Goal: Task Accomplishment & Management: Use online tool/utility

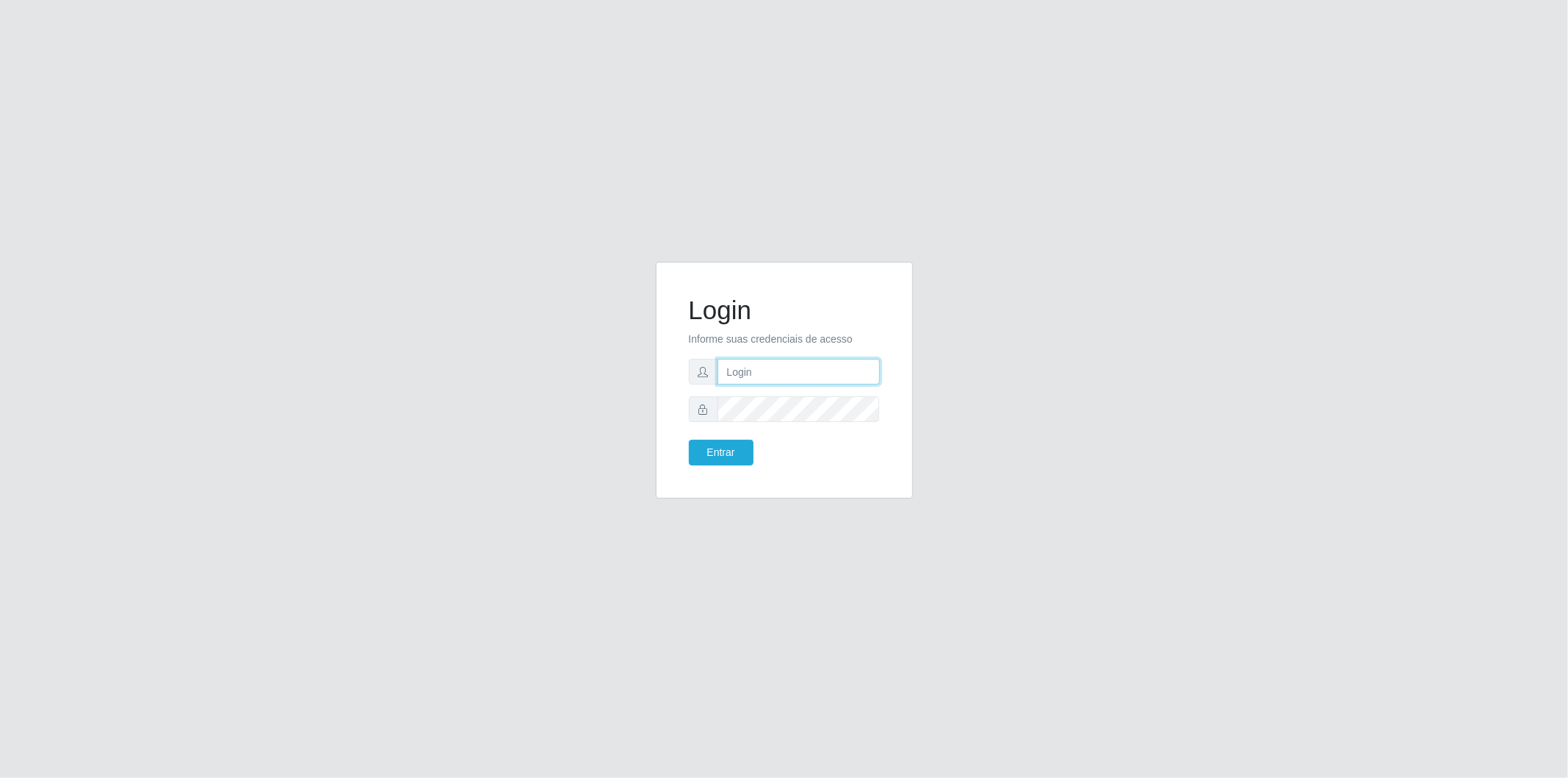
click at [779, 371] on input "text" at bounding box center [799, 372] width 163 height 25
type input "[EMAIL_ADDRESS][PERSON_NAME][DOMAIN_NAME]"
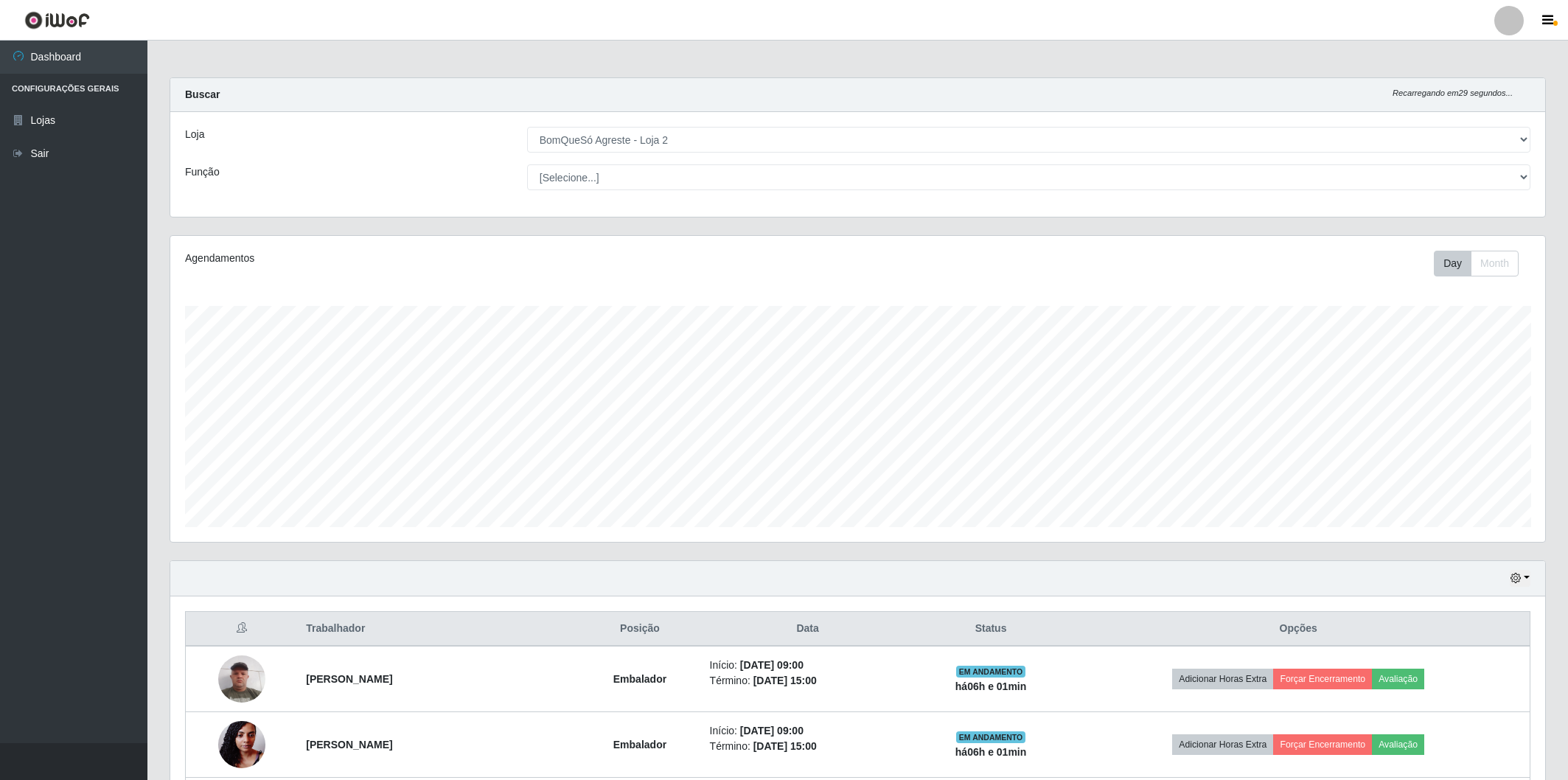
select select "214"
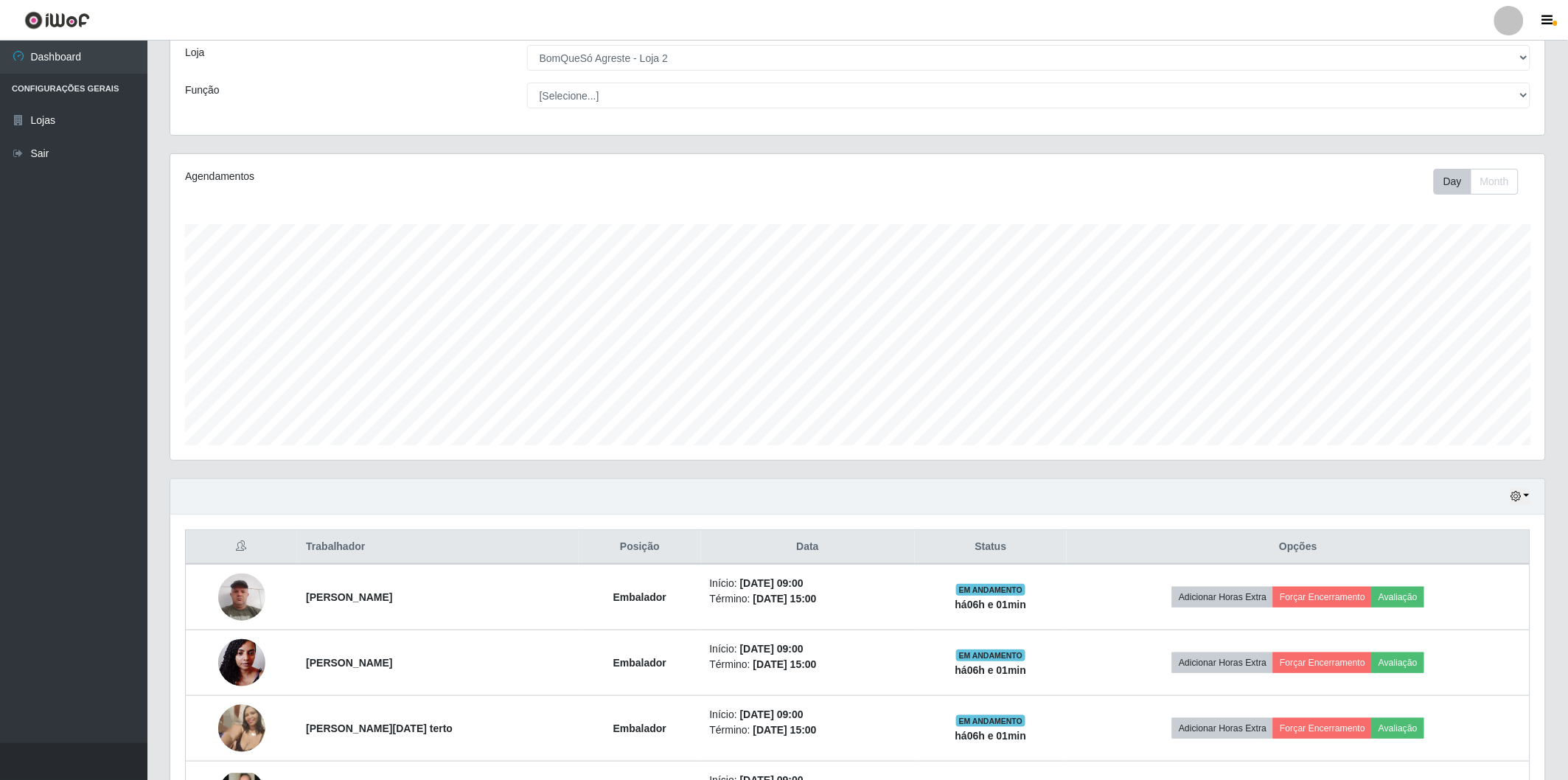
scroll to position [305, 1375]
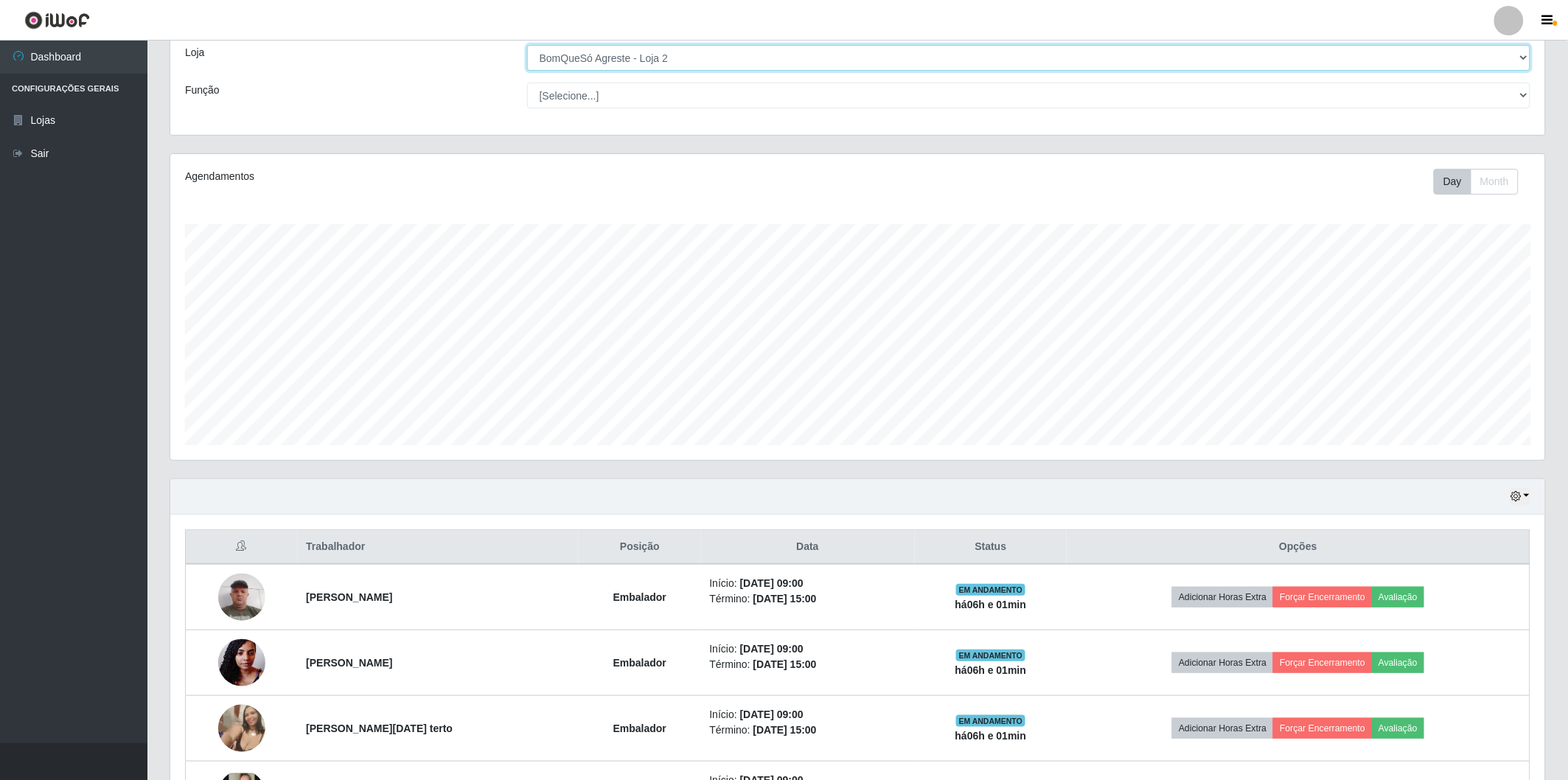
click at [650, 65] on select "[Selecione...] BomQueSó Agreste - Loja 2" at bounding box center [1029, 58] width 1003 height 26
click at [527, 45] on select "[Selecione...] BomQueSó Agreste - Loja 2" at bounding box center [1029, 58] width 1003 height 26
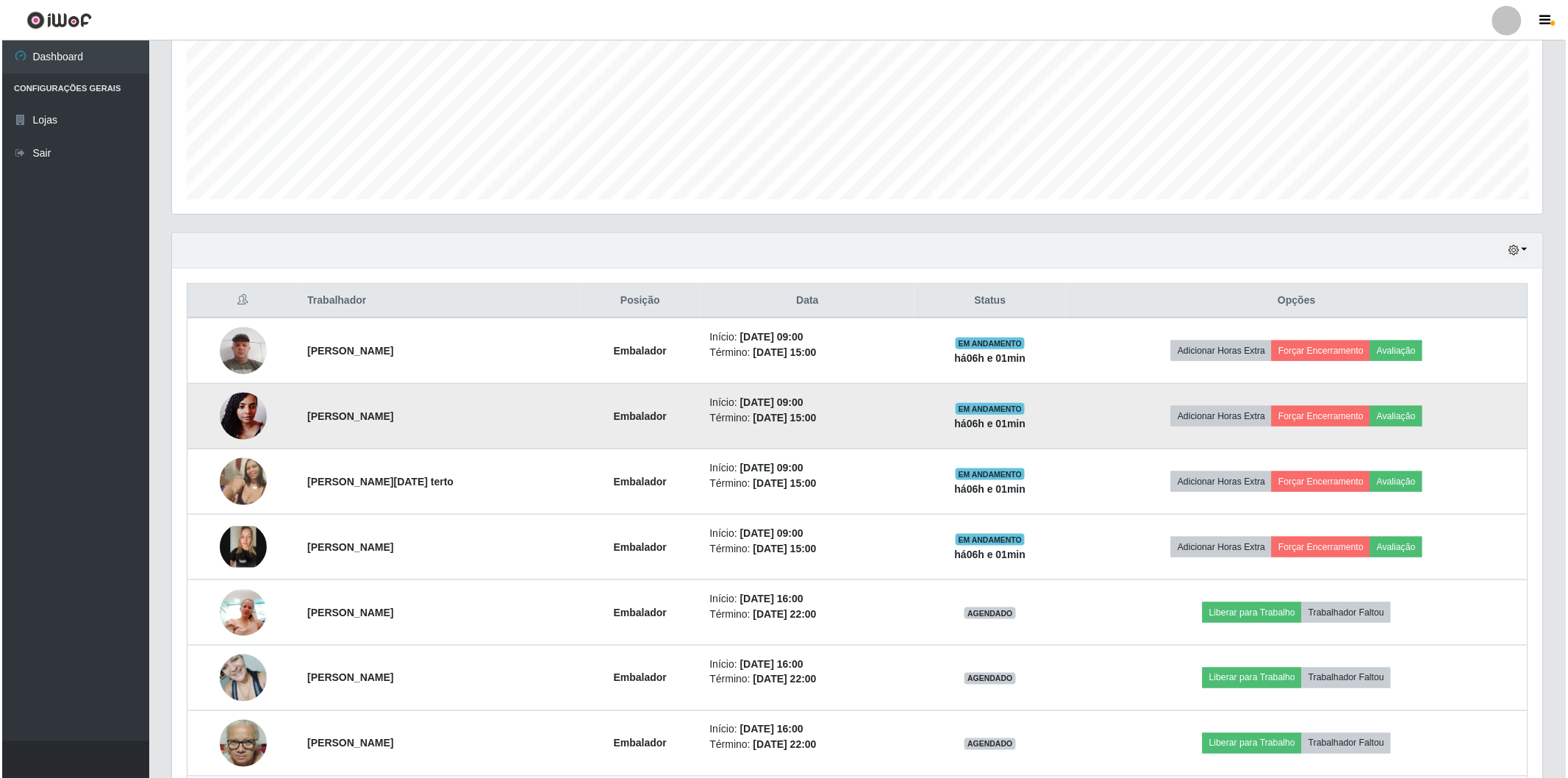
scroll to position [408, 0]
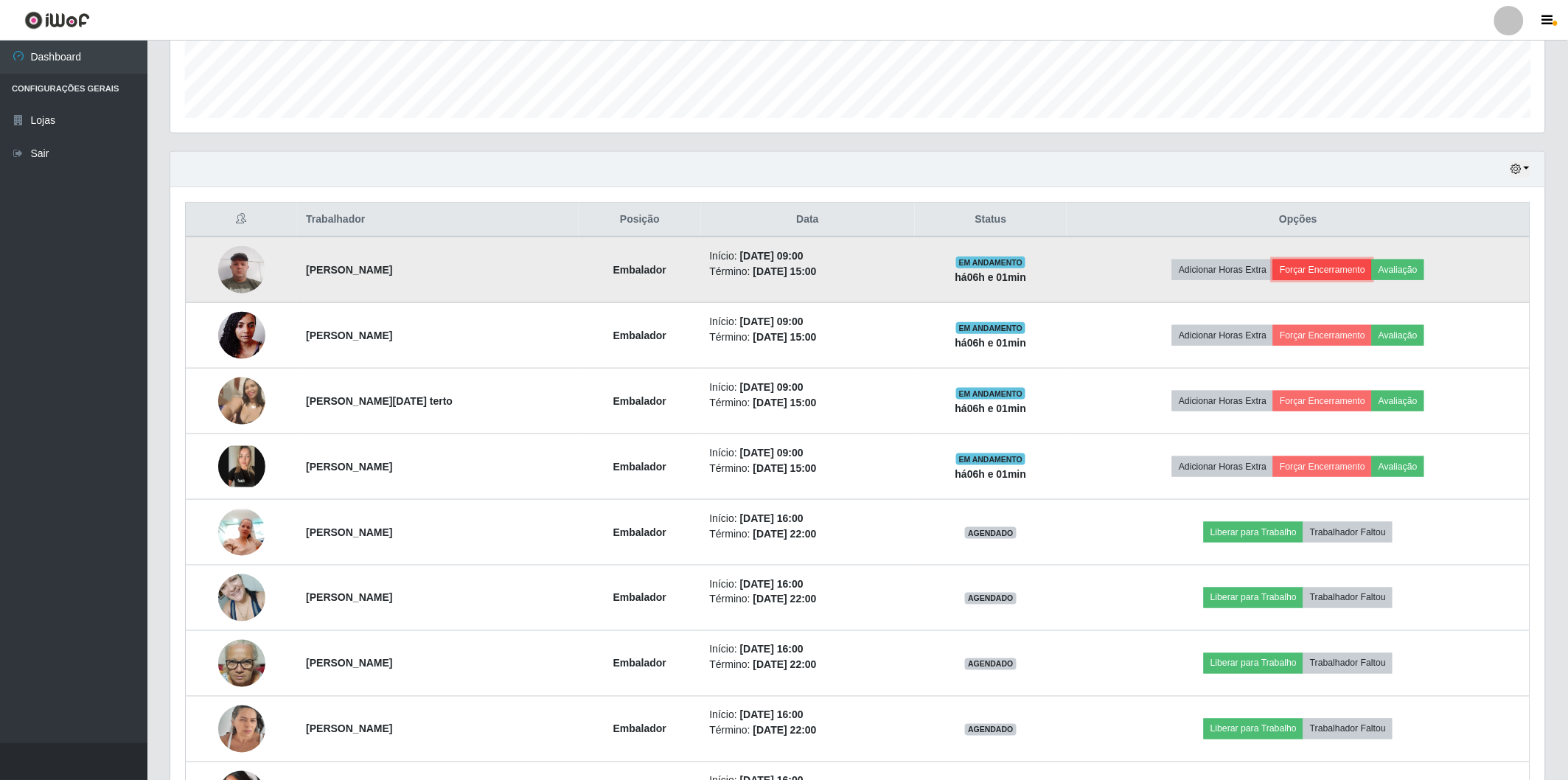
click at [1351, 271] on button "Forçar Encerramento" at bounding box center [1322, 270] width 99 height 20
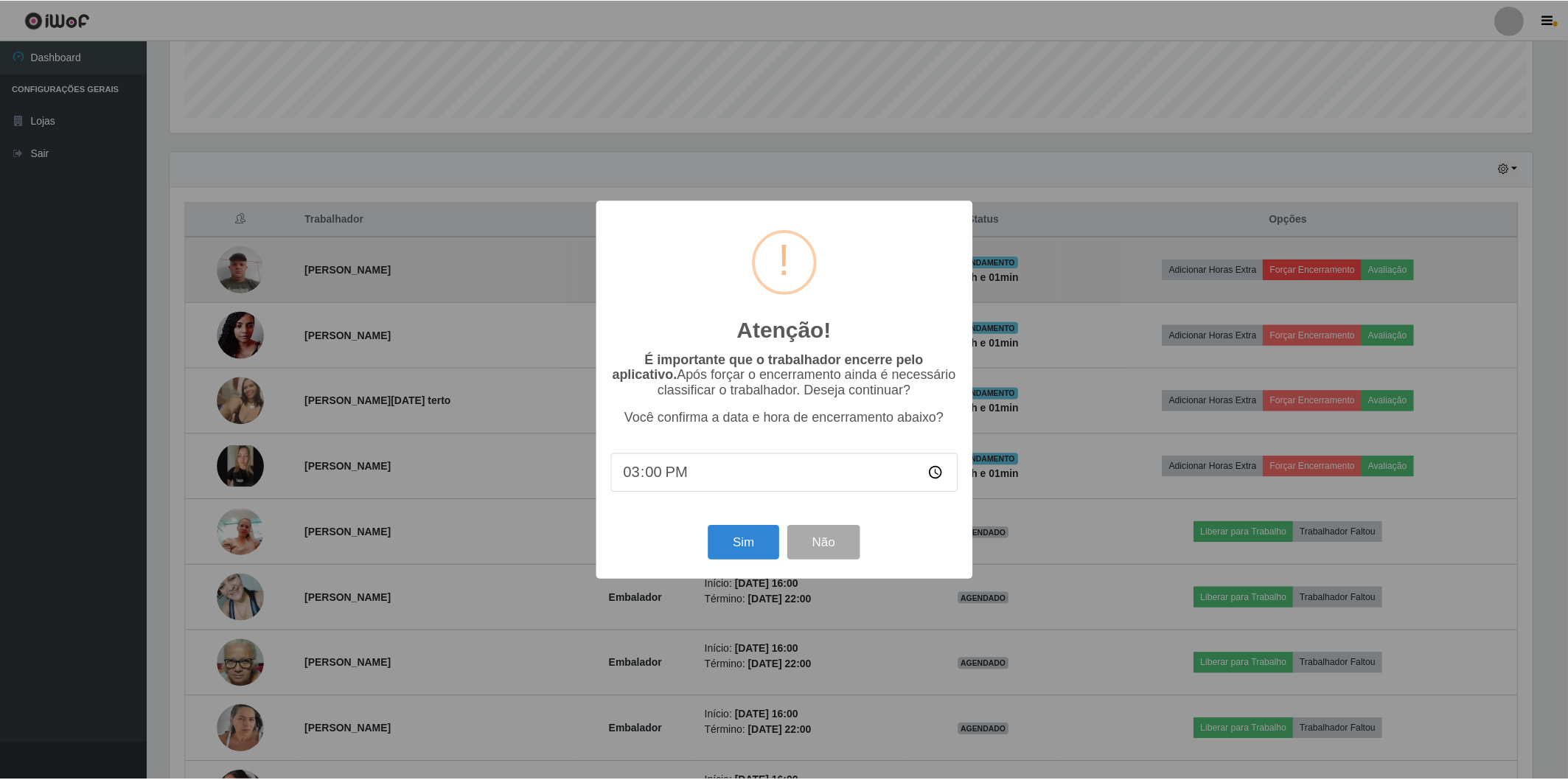
scroll to position [305, 1366]
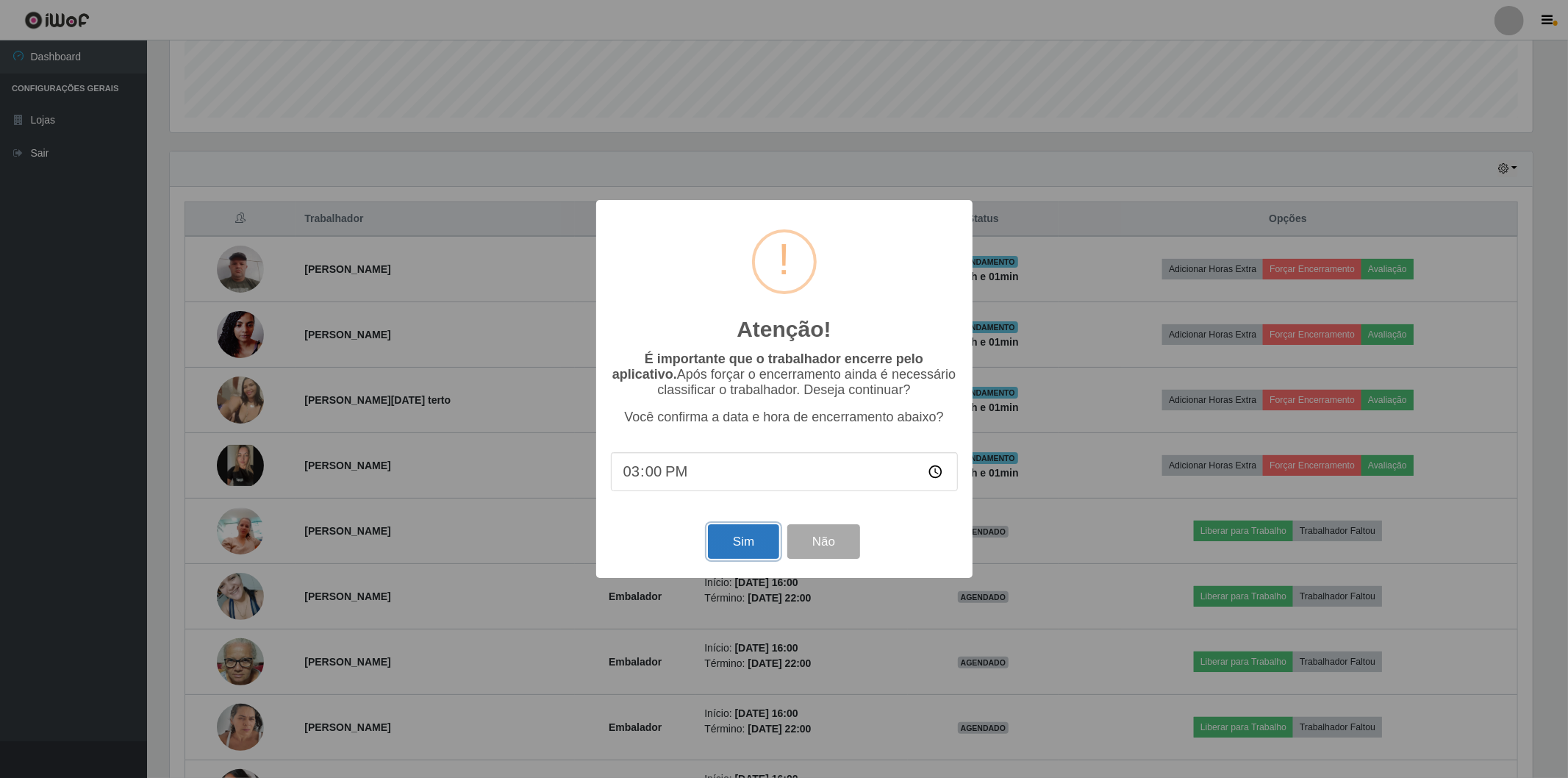
click at [749, 550] on button "Sim" at bounding box center [744, 541] width 71 height 35
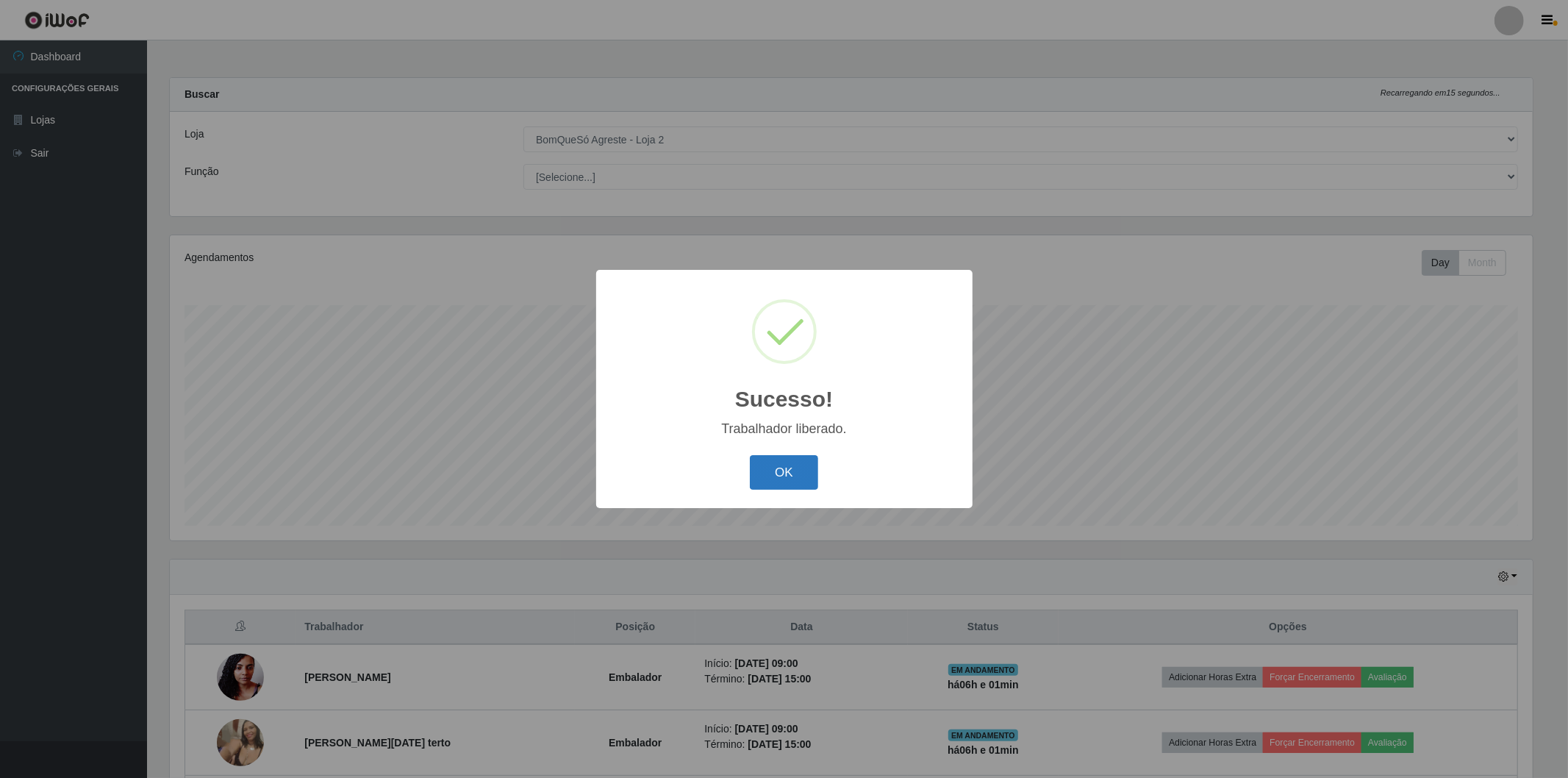
click at [794, 485] on button "OK" at bounding box center [784, 473] width 69 height 35
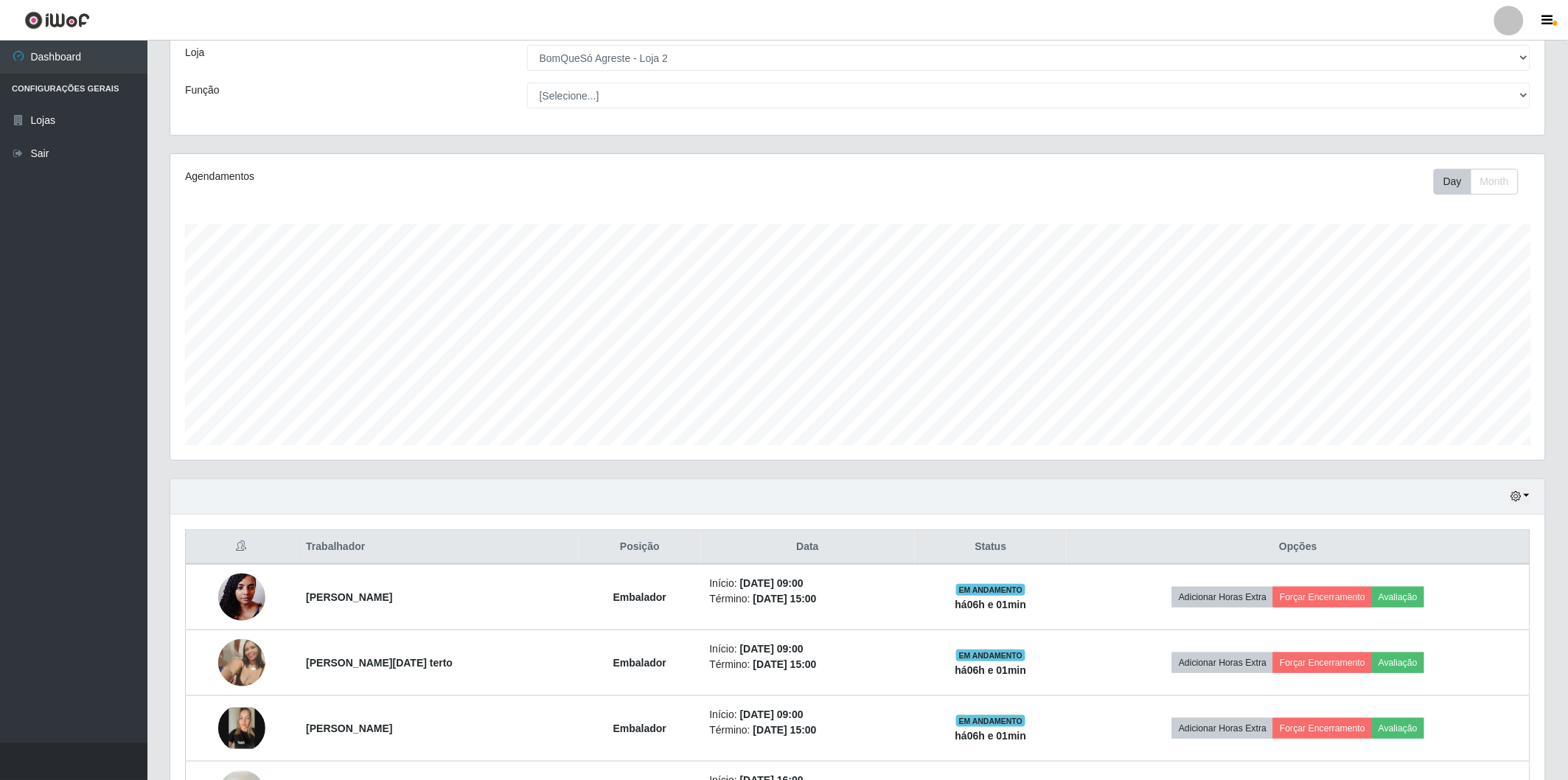
scroll to position [163, 0]
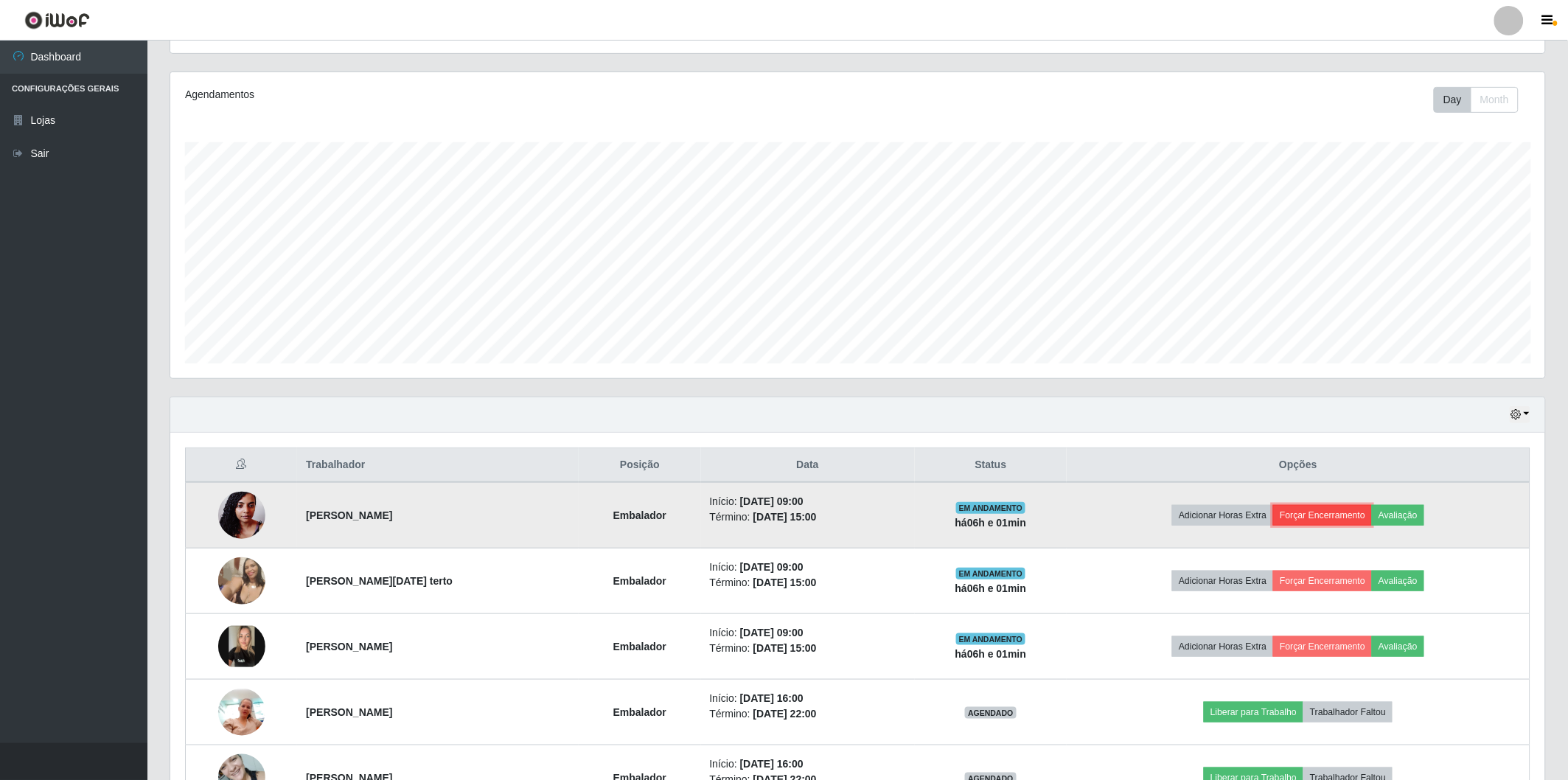
click at [1316, 509] on button "Forçar Encerramento" at bounding box center [1322, 515] width 99 height 20
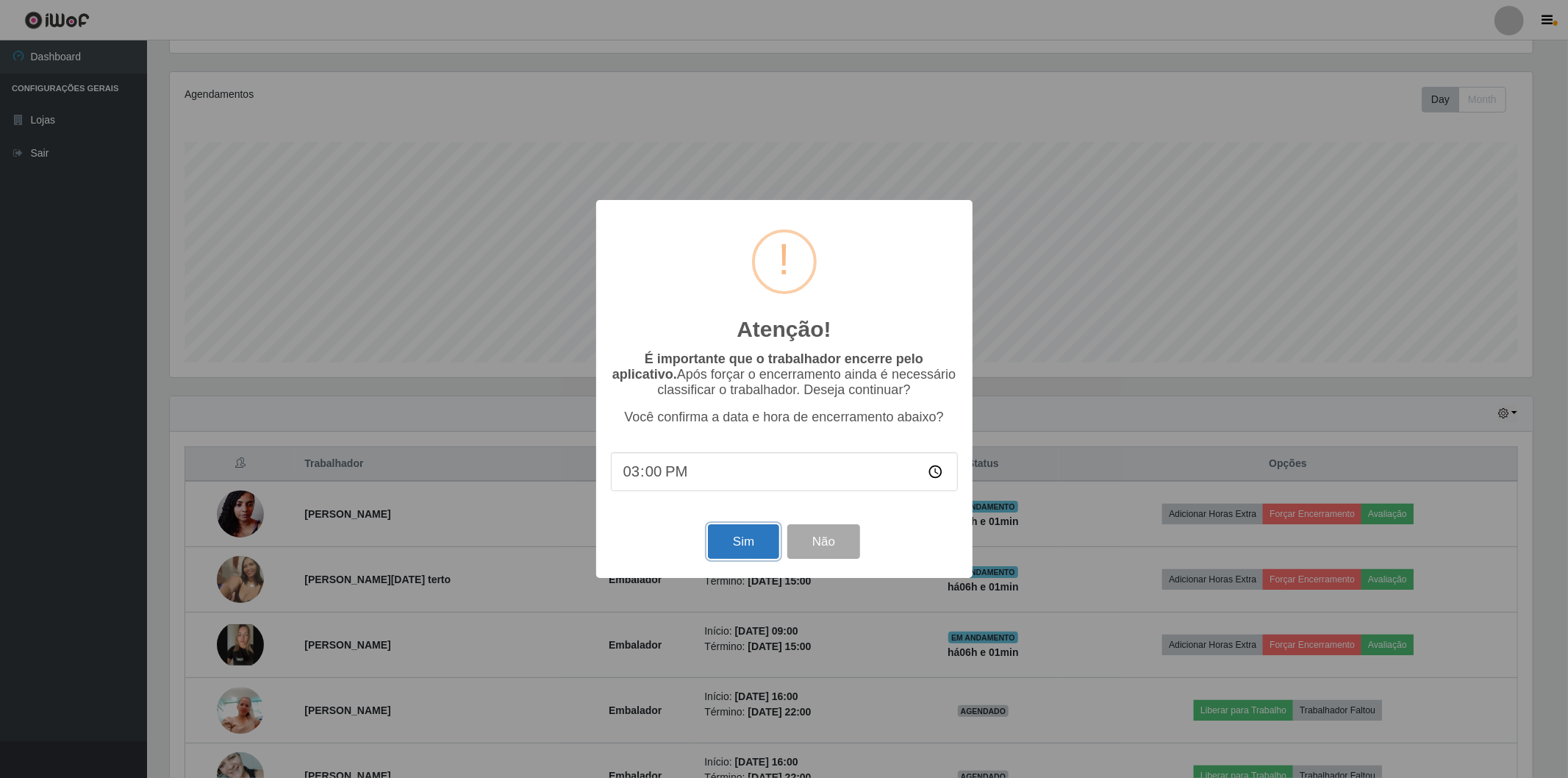
click at [741, 530] on button "Sim" at bounding box center [744, 541] width 71 height 35
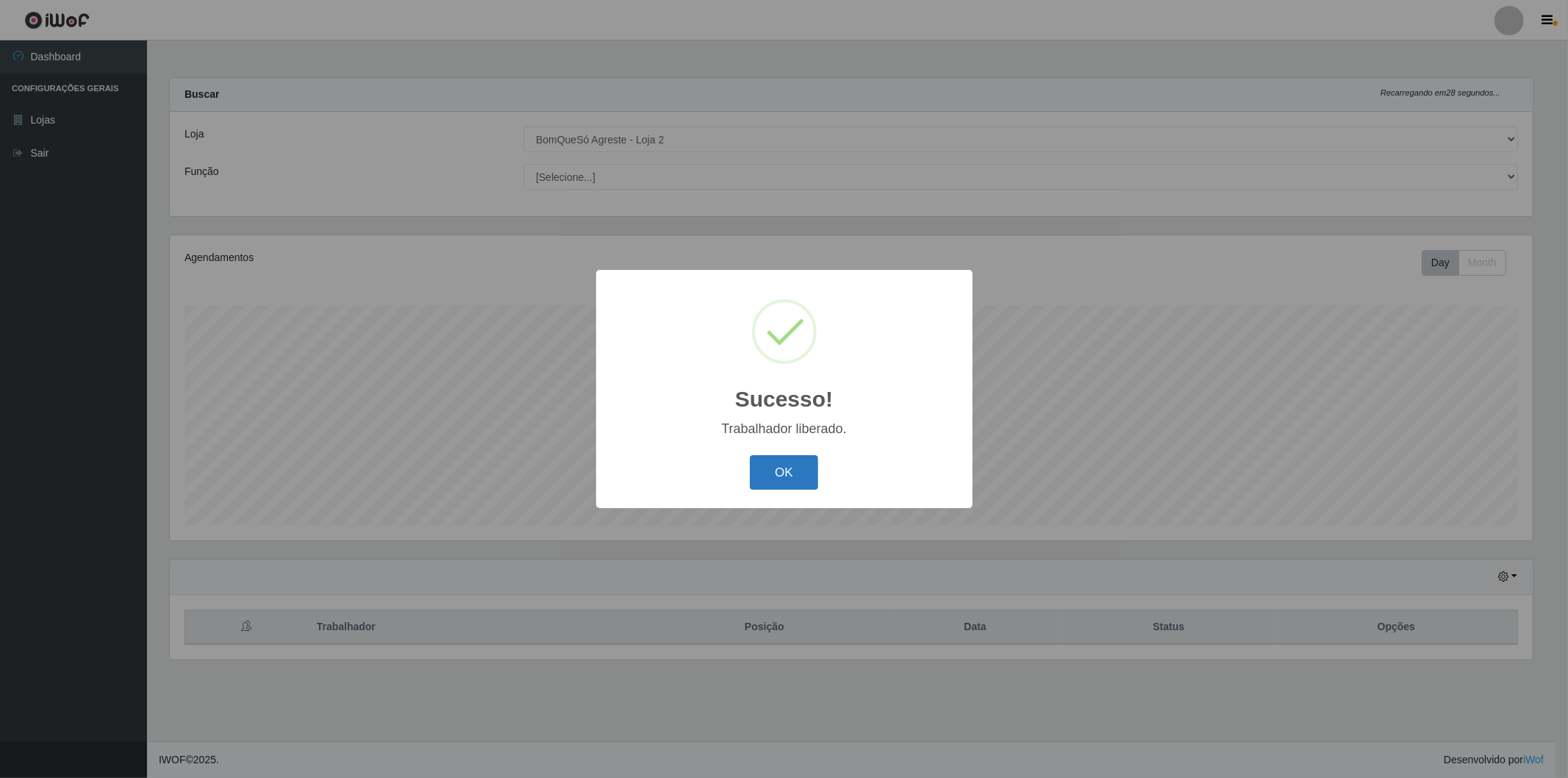
click at [796, 462] on button "OK" at bounding box center [784, 473] width 69 height 35
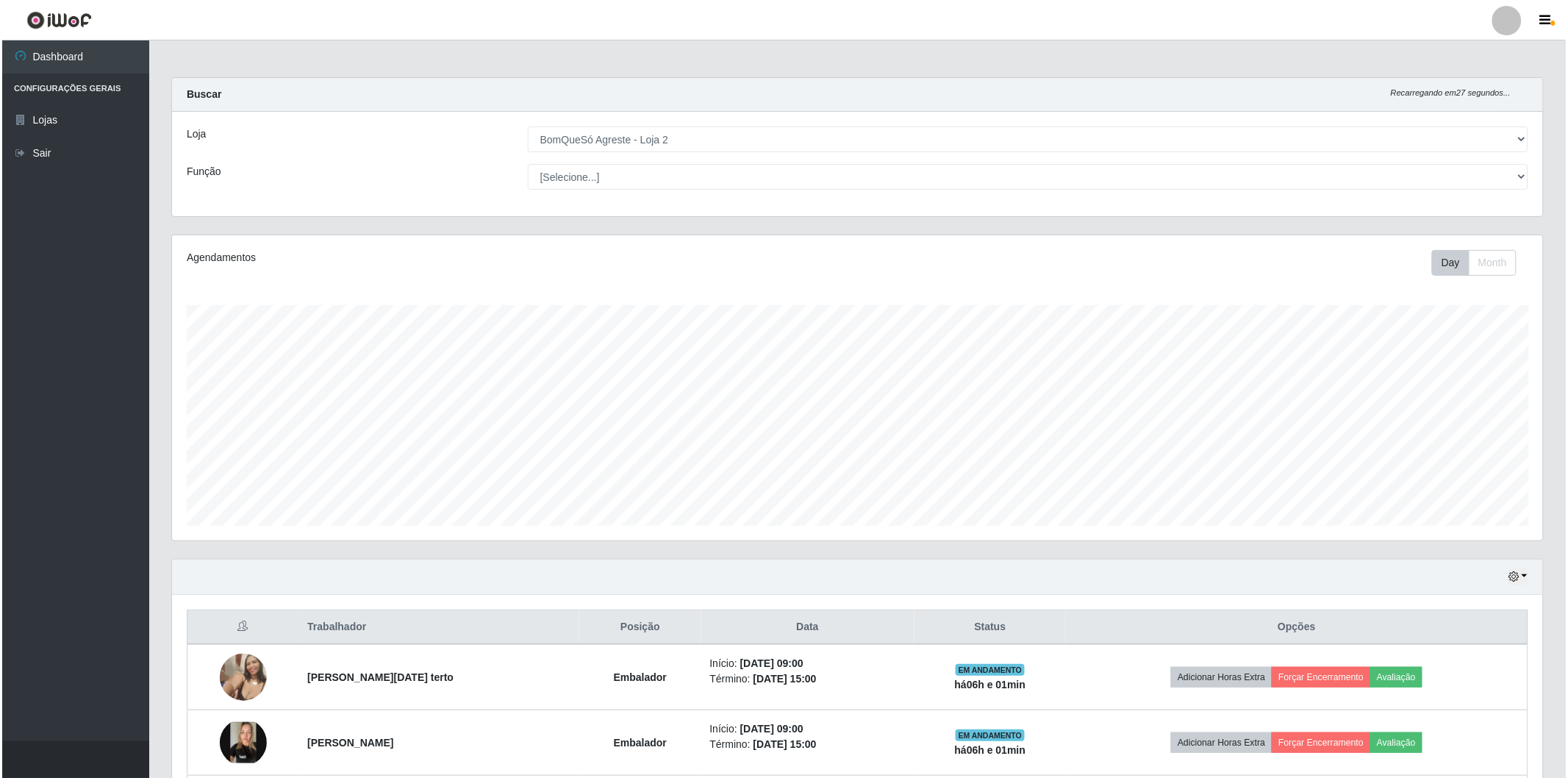
scroll to position [163, 0]
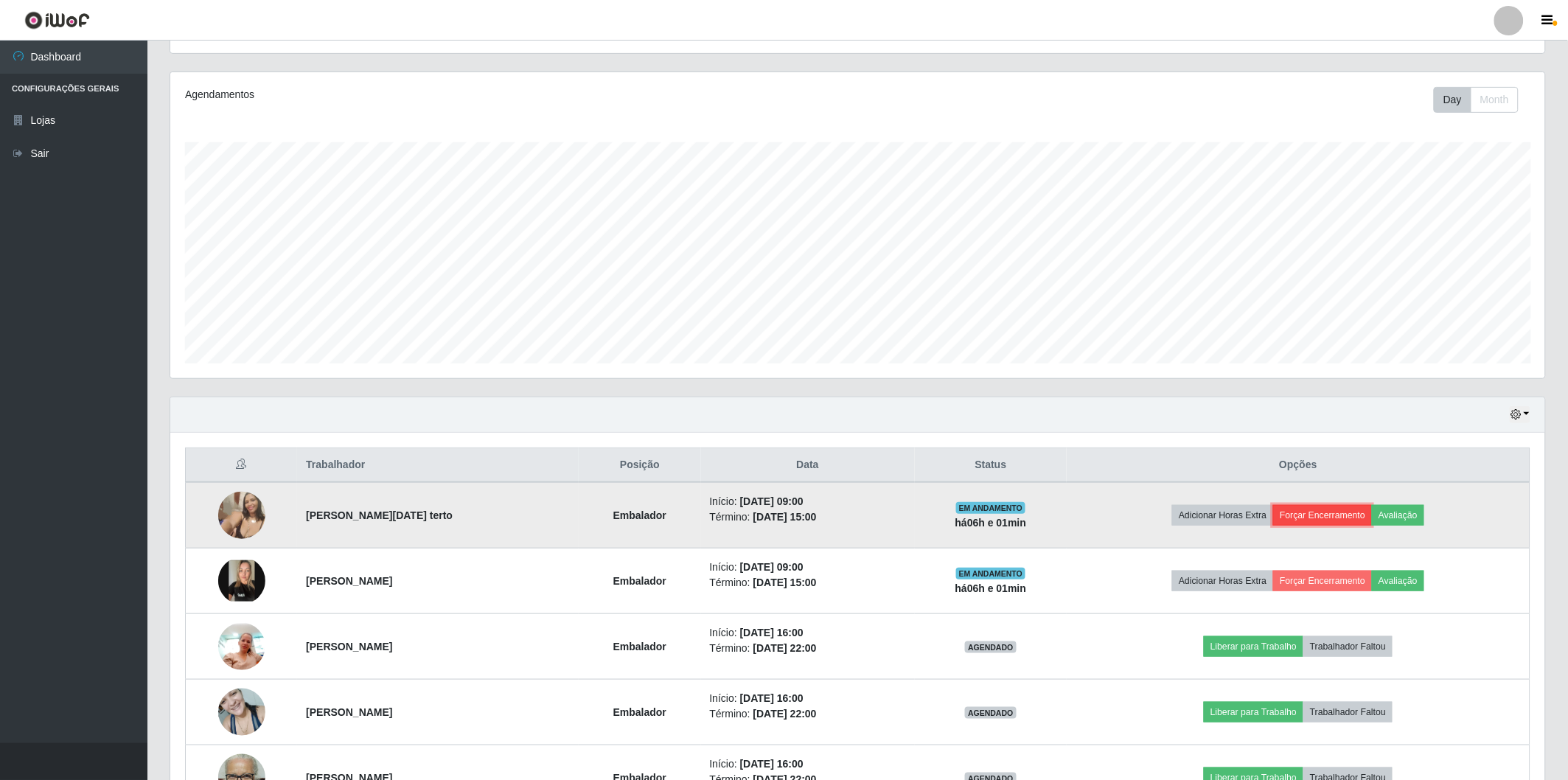
click at [1317, 509] on button "Forçar Encerramento" at bounding box center [1322, 515] width 99 height 20
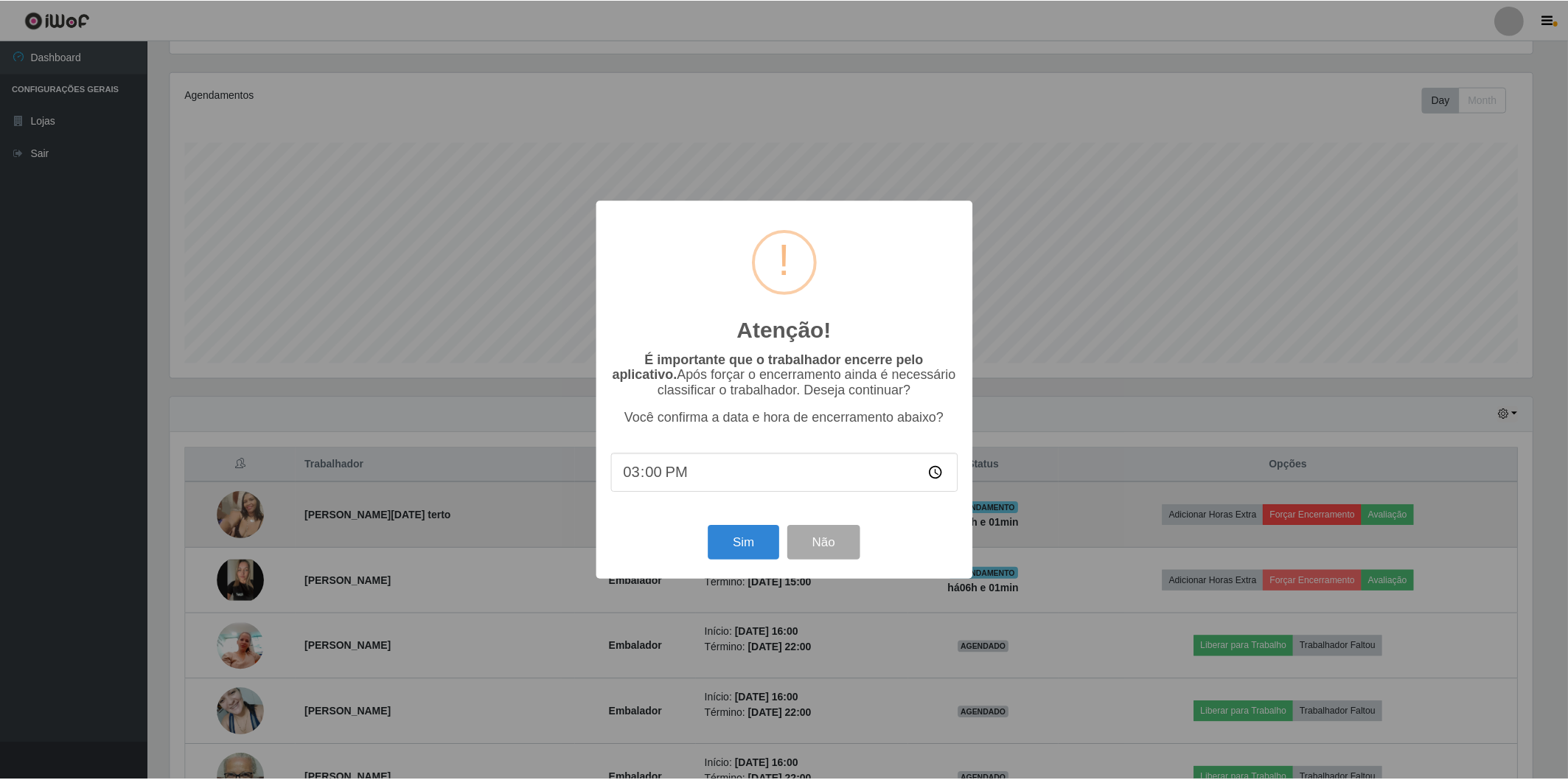
scroll to position [305, 1366]
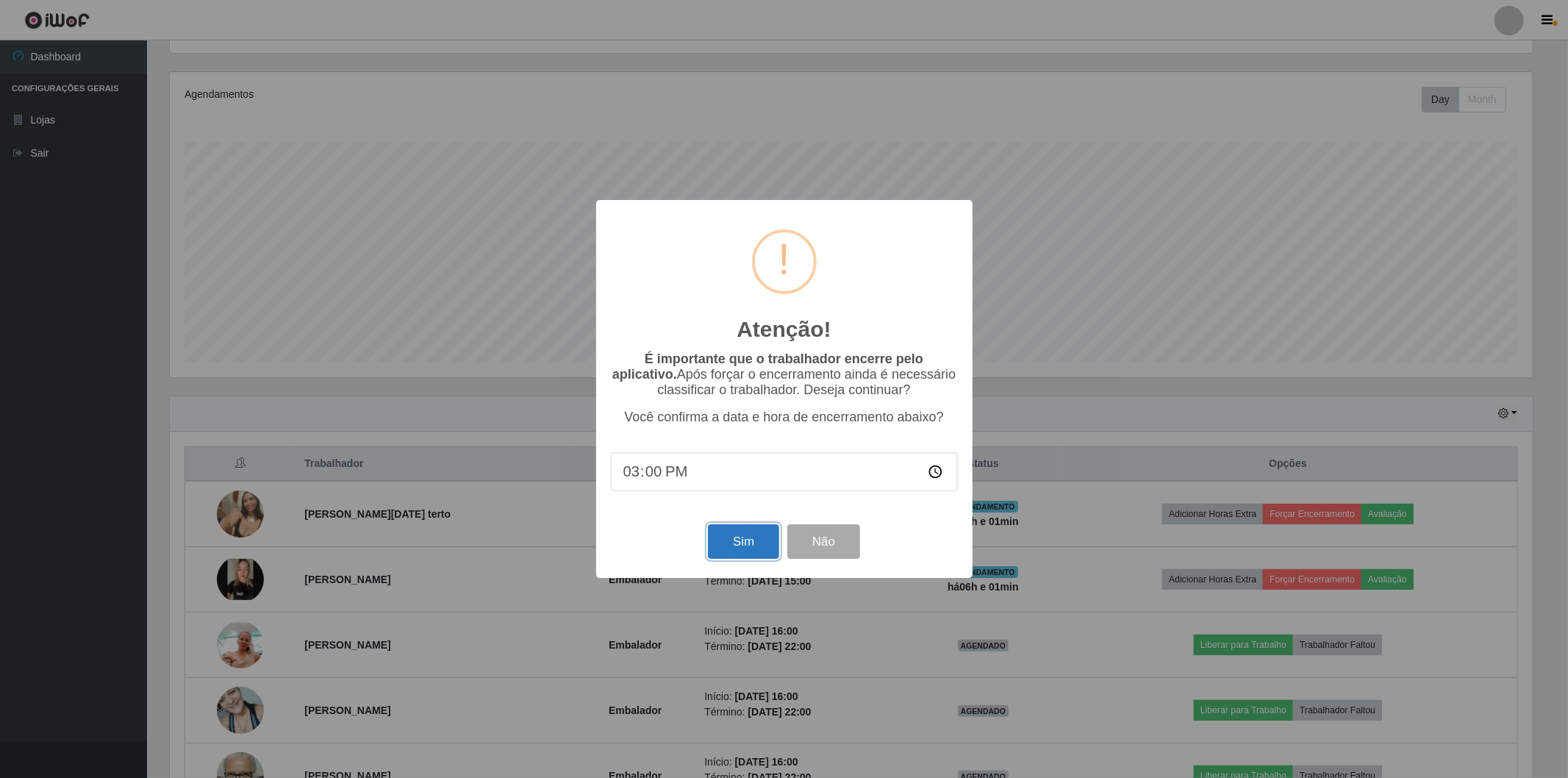
click at [718, 542] on button "Sim" at bounding box center [744, 541] width 71 height 35
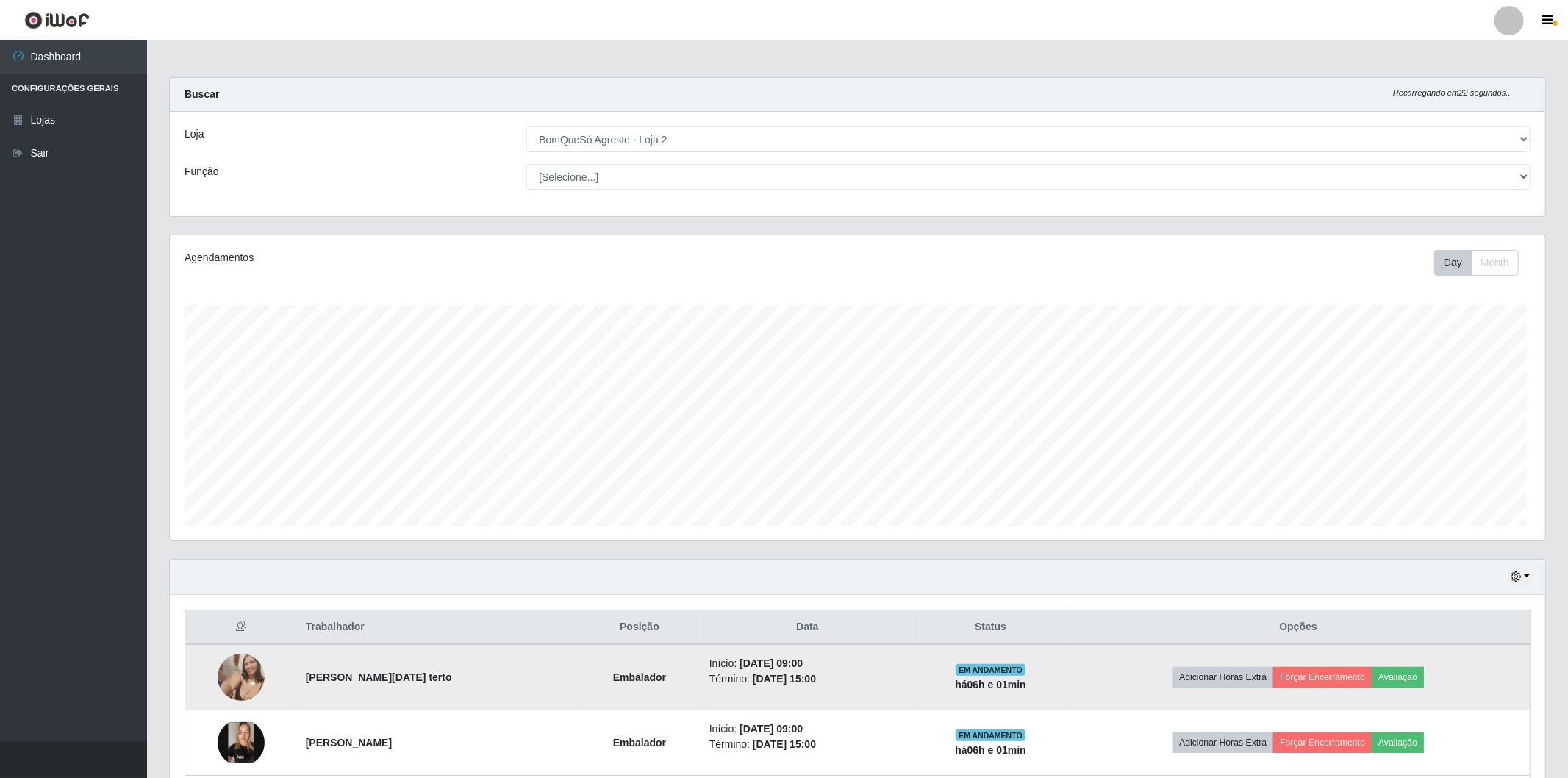
scroll to position [0, 0]
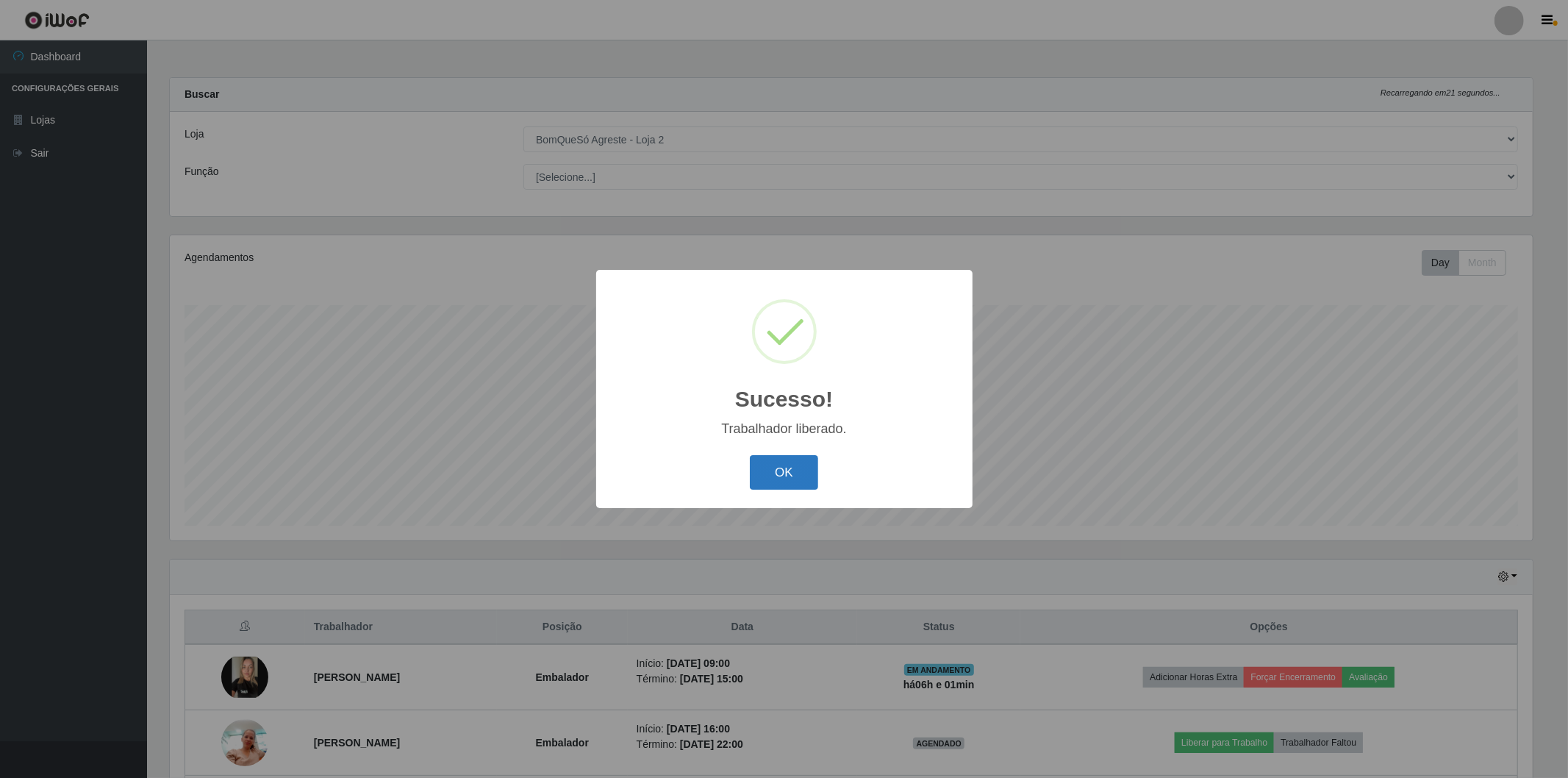
click at [766, 467] on button "OK" at bounding box center [784, 473] width 69 height 35
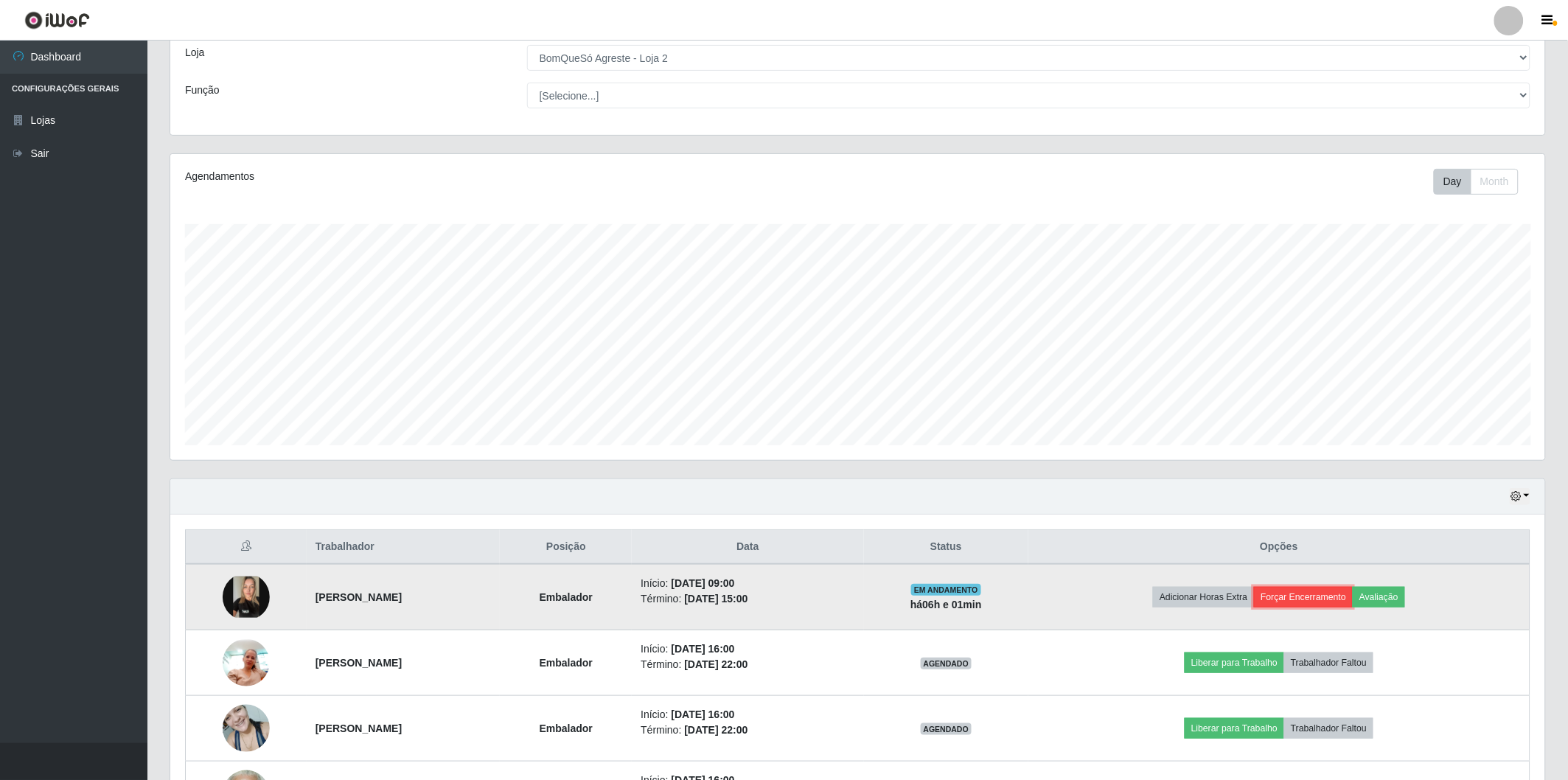
click at [1343, 601] on button "Forçar Encerramento" at bounding box center [1304, 597] width 99 height 20
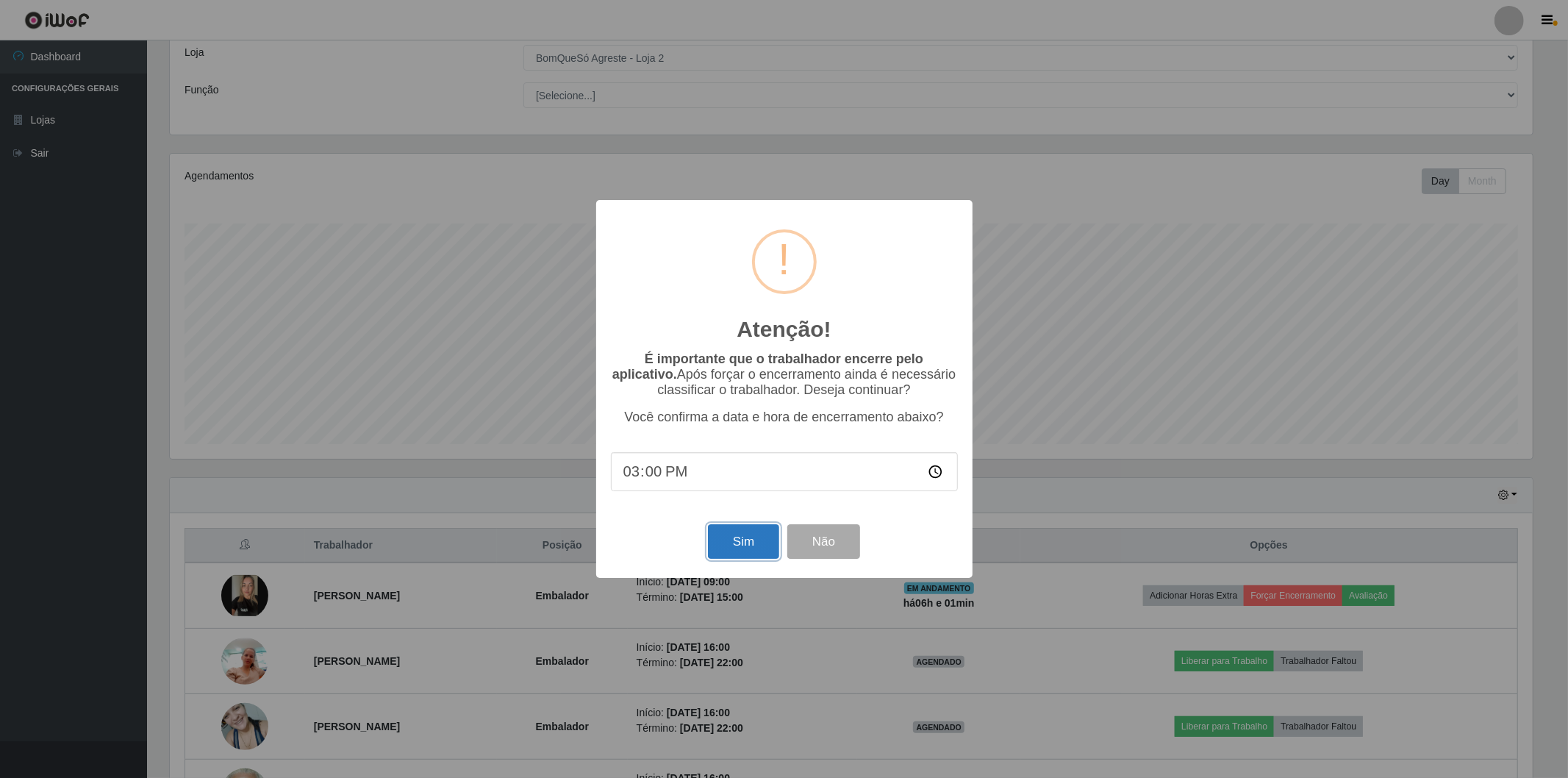
click at [744, 548] on button "Sim" at bounding box center [744, 541] width 71 height 35
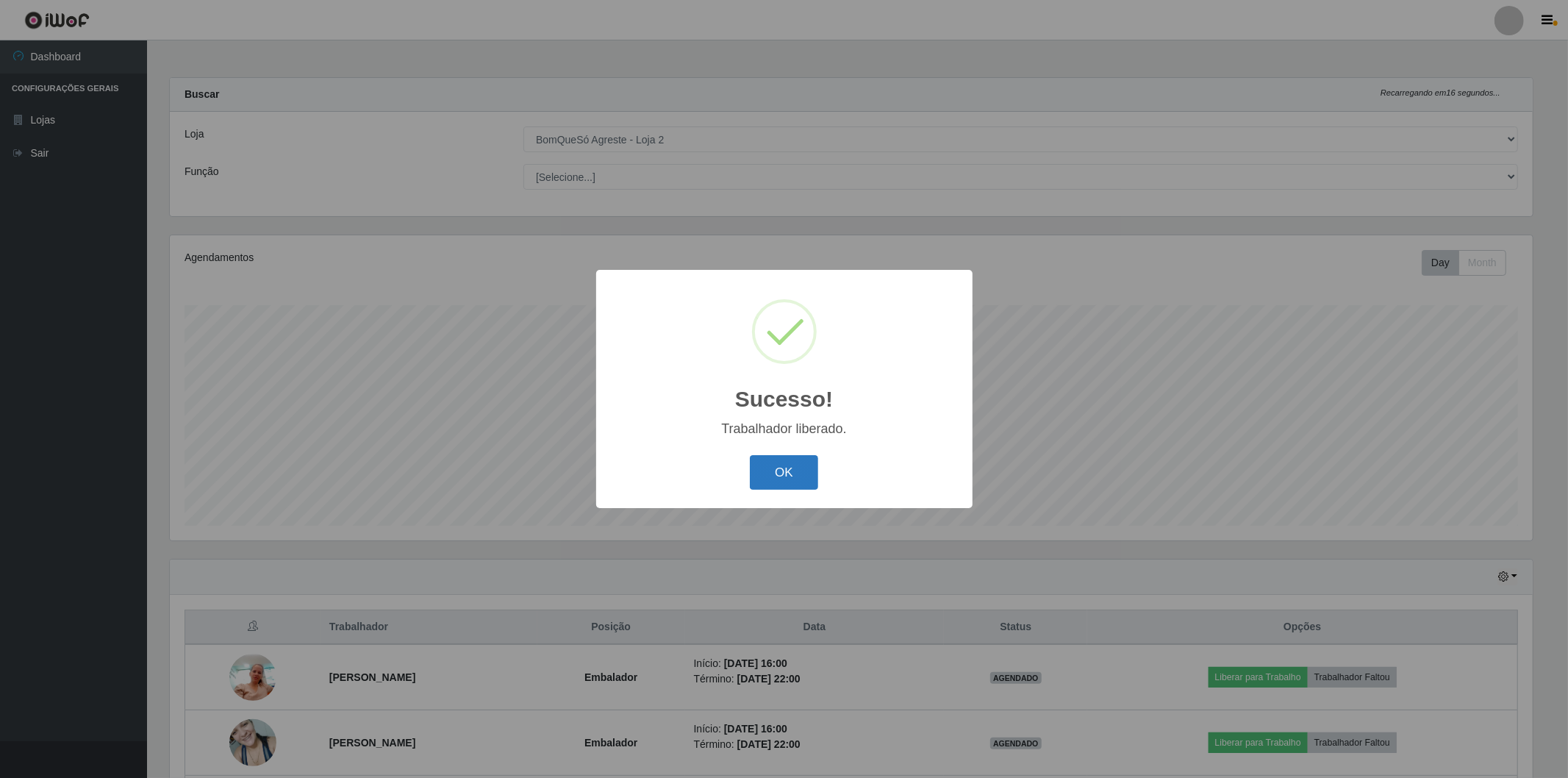
click at [777, 467] on button "OK" at bounding box center [784, 473] width 69 height 35
